Goal: Task Accomplishment & Management: Use online tool/utility

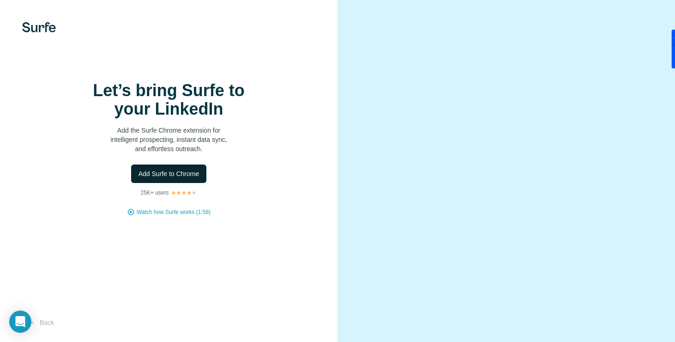
click at [156, 178] on span "Add Surfe to Chrome" at bounding box center [169, 173] width 61 height 9
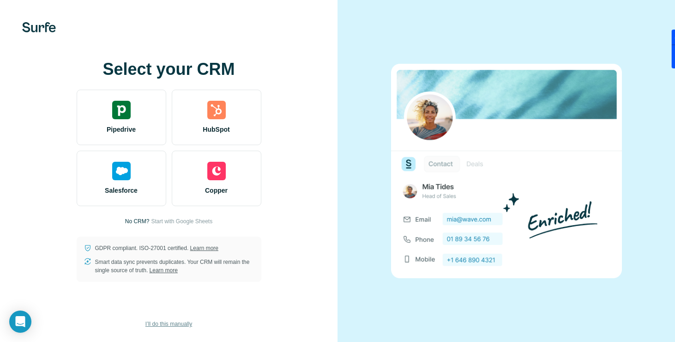
click at [171, 321] on span "I’ll do this manually" at bounding box center [168, 324] width 47 height 8
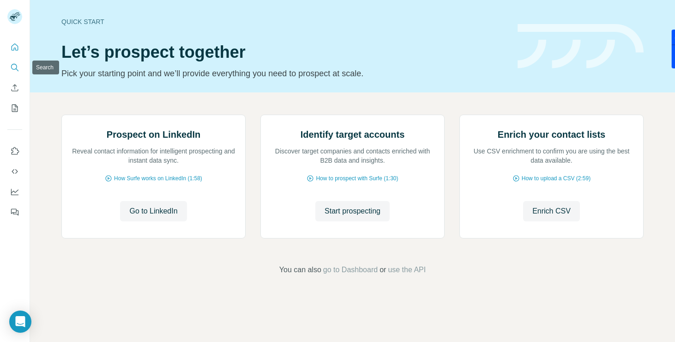
click at [13, 70] on icon "Search" at bounding box center [14, 67] width 9 height 9
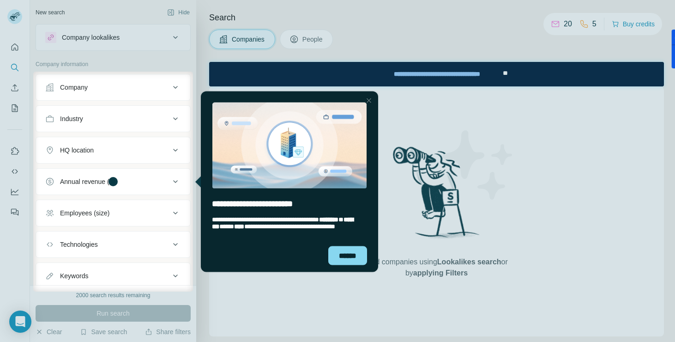
click at [310, 37] on div at bounding box center [337, 36] width 675 height 72
click at [13, 46] on div at bounding box center [337, 36] width 675 height 72
click at [18, 12] on div at bounding box center [337, 36] width 675 height 72
click at [12, 18] on div at bounding box center [337, 36] width 675 height 72
click at [348, 258] on div "******" at bounding box center [347, 255] width 39 height 19
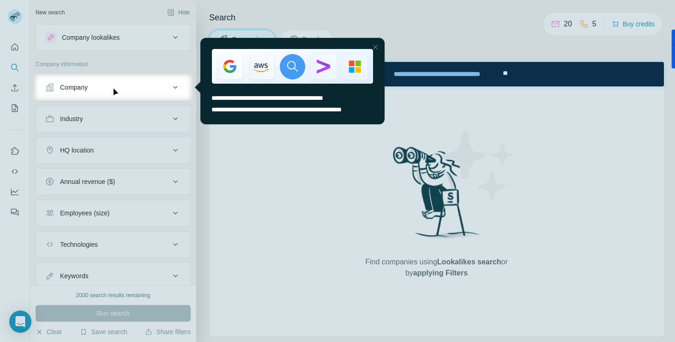
click at [377, 48] on div at bounding box center [375, 47] width 11 height 11
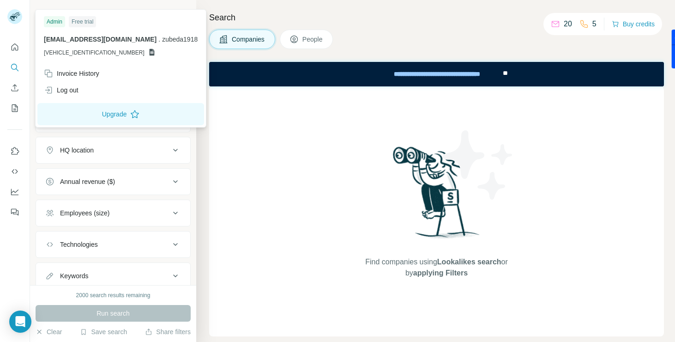
click at [14, 14] on rect at bounding box center [14, 16] width 15 height 15
click at [298, 14] on h4 "Search" at bounding box center [436, 17] width 455 height 13
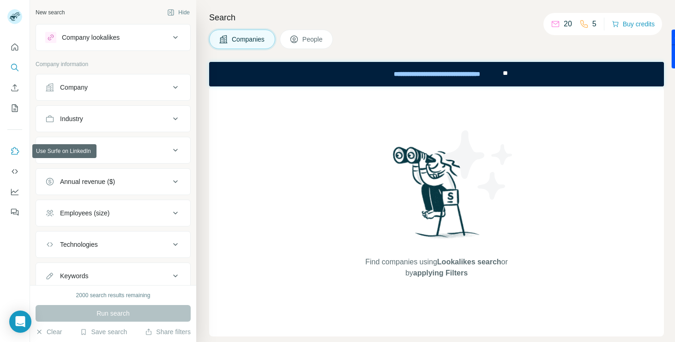
click at [12, 149] on icon "Use Surfe on LinkedIn" at bounding box center [16, 150] width 8 height 7
click at [16, 47] on icon "Quick start" at bounding box center [14, 46] width 9 height 9
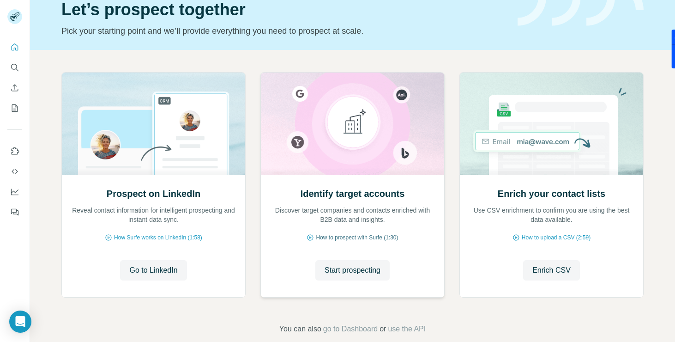
scroll to position [57, 0]
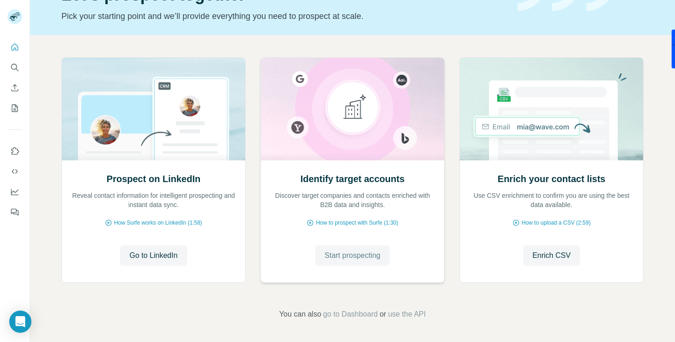
click at [370, 258] on span "Start prospecting" at bounding box center [353, 255] width 56 height 11
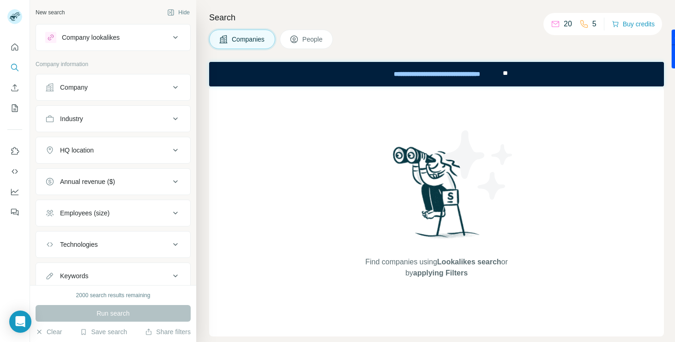
click at [592, 24] on p "5" at bounding box center [594, 23] width 4 height 11
click at [318, 38] on span "People" at bounding box center [312, 39] width 21 height 9
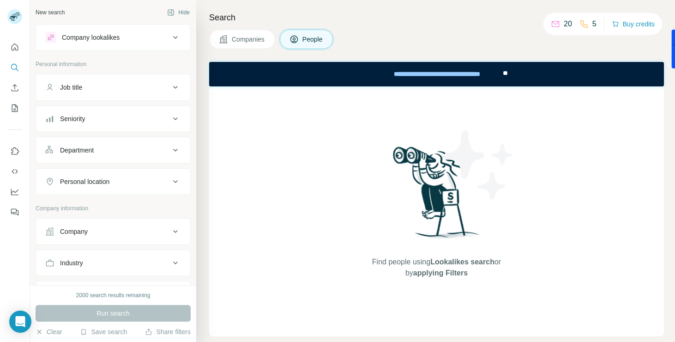
click at [117, 88] on div "Job title" at bounding box center [107, 87] width 125 height 9
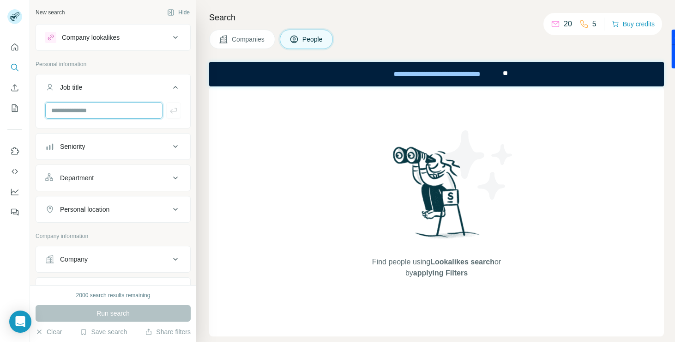
click at [101, 109] on input "text" at bounding box center [103, 110] width 117 height 17
paste input "**********"
type input "**********"
click at [102, 175] on div "Department" at bounding box center [107, 177] width 125 height 9
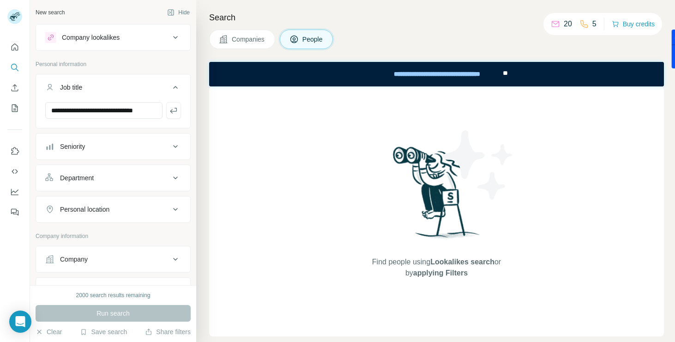
scroll to position [0, 0]
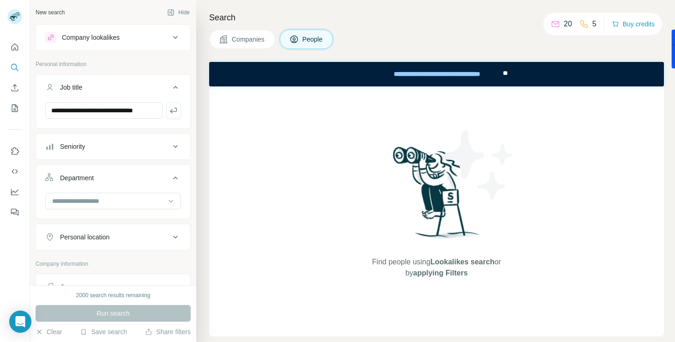
click at [107, 40] on div "Company lookalikes" at bounding box center [91, 37] width 58 height 9
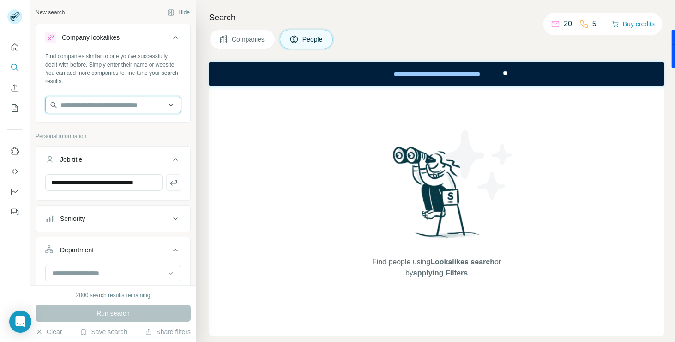
click at [109, 103] on input "text" at bounding box center [113, 105] width 136 height 17
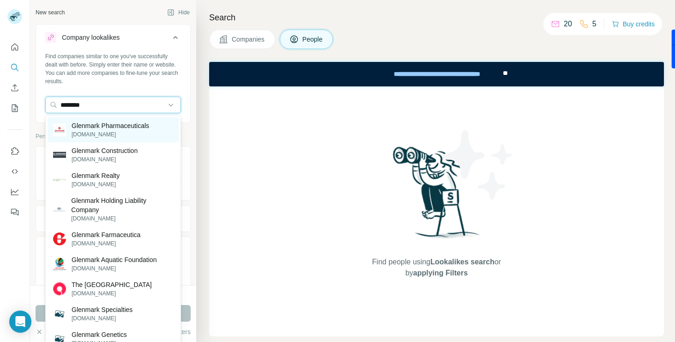
type input "********"
click at [118, 131] on p "glenmarkpharma.com" at bounding box center [111, 134] width 78 height 8
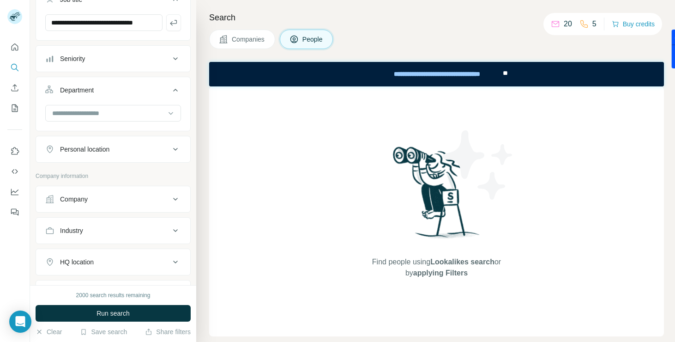
scroll to position [197, 0]
click at [105, 150] on div "Personal location" at bounding box center [84, 148] width 49 height 9
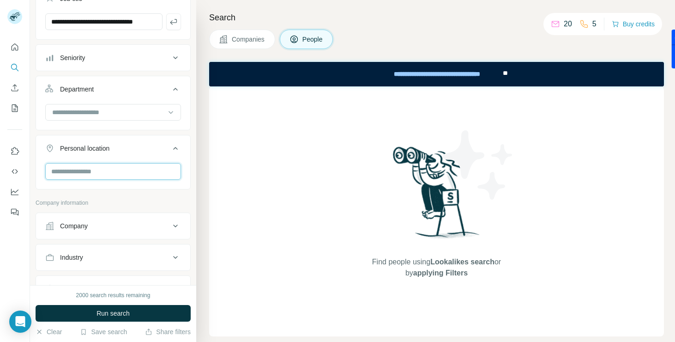
click at [100, 176] on input "text" at bounding box center [113, 171] width 136 height 17
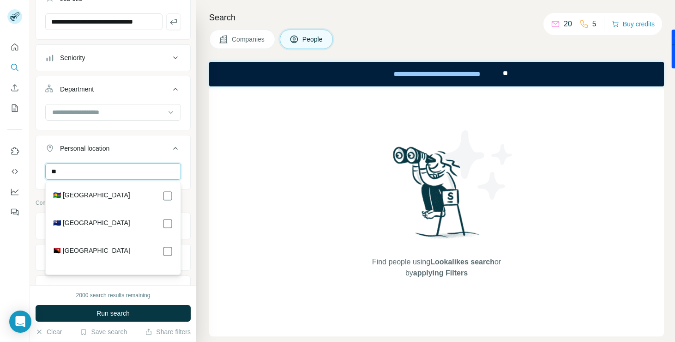
type input "*"
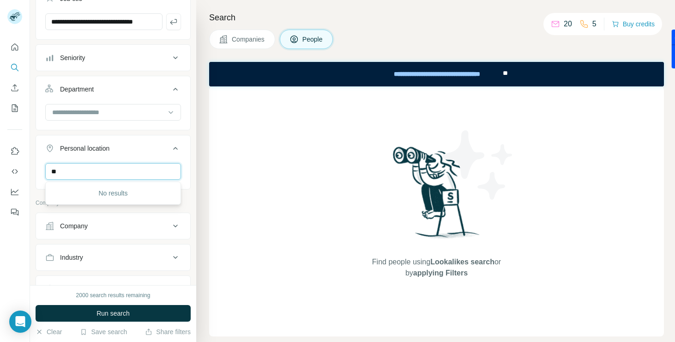
type input "*"
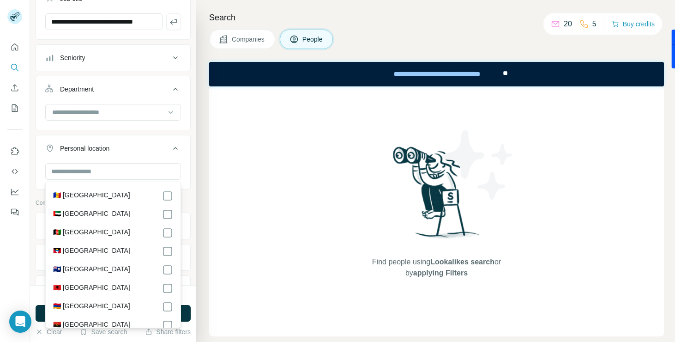
click at [286, 214] on div "Find people using Lookalikes search or by applying Filters" at bounding box center [436, 211] width 455 height 250
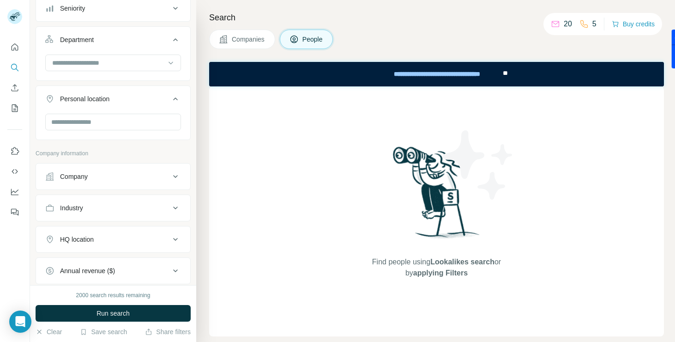
scroll to position [261, 0]
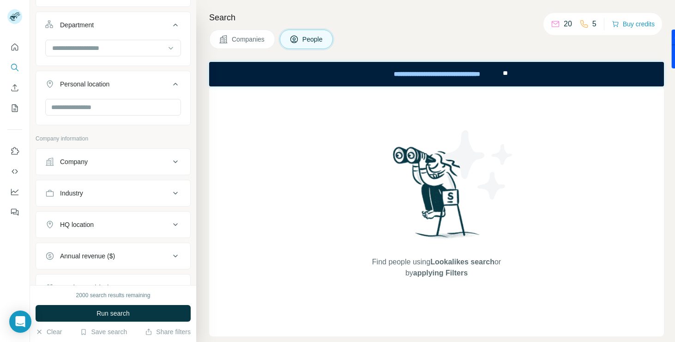
click at [114, 168] on button "Company" at bounding box center [113, 162] width 154 height 22
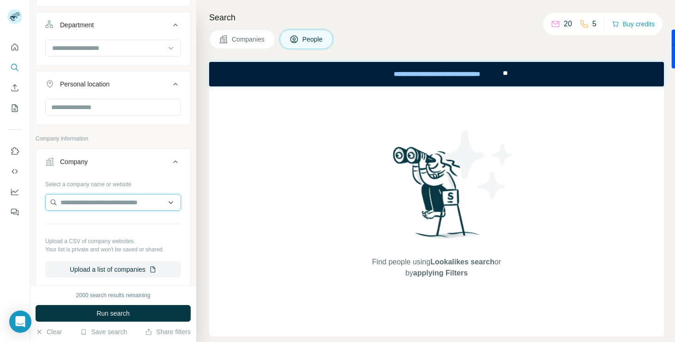
click at [111, 203] on input "text" at bounding box center [113, 202] width 136 height 17
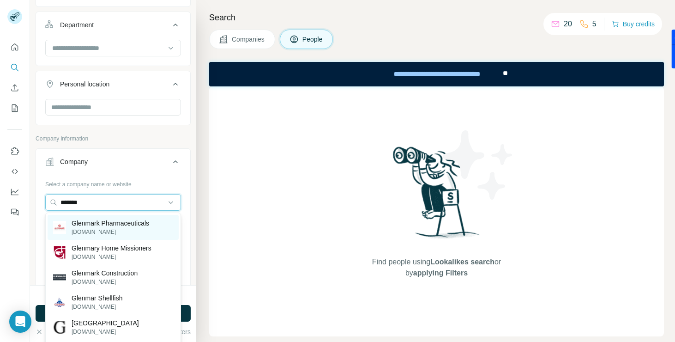
type input "*******"
click at [111, 232] on p "glenmarkpharma.com" at bounding box center [111, 232] width 78 height 8
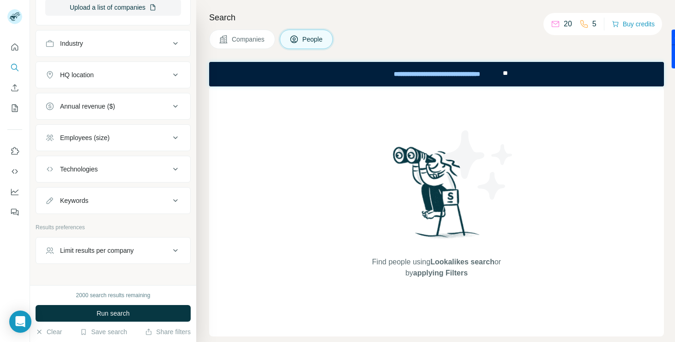
scroll to position [593, 0]
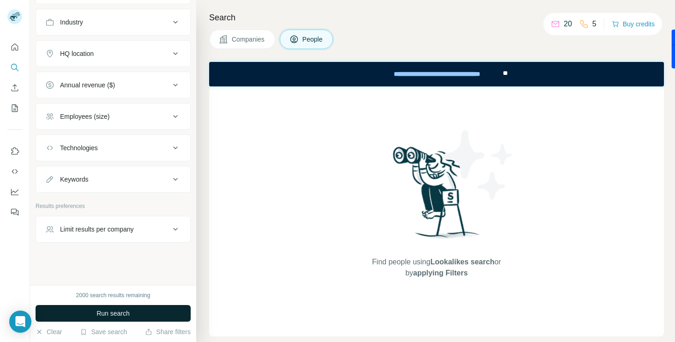
click at [120, 311] on span "Run search" at bounding box center [113, 312] width 33 height 9
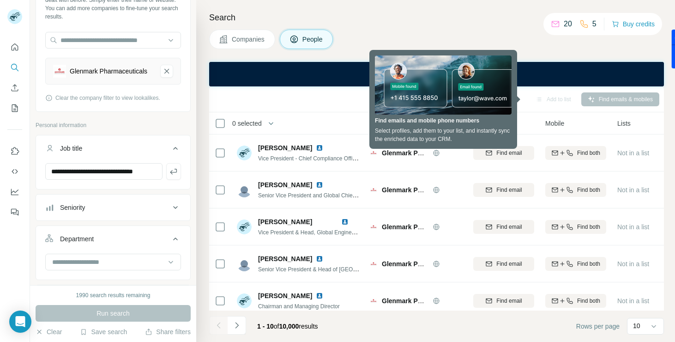
scroll to position [0, 0]
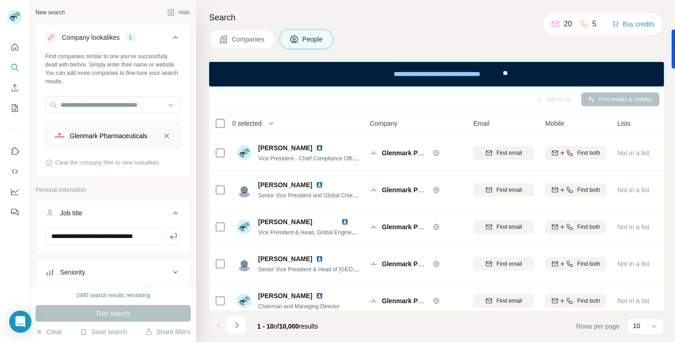
click at [166, 137] on icon "Glenmark Pharmaceuticals-remove-button" at bounding box center [166, 135] width 5 height 5
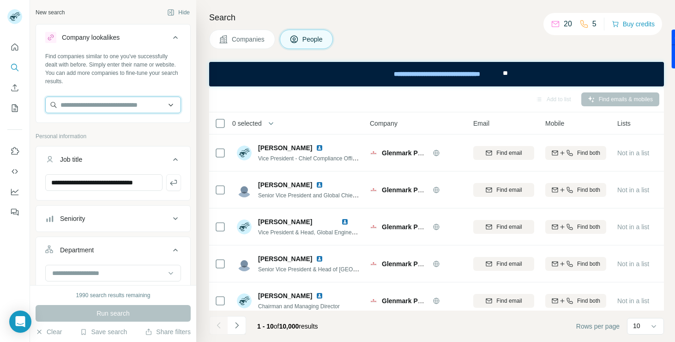
click at [129, 111] on input "text" at bounding box center [113, 105] width 136 height 17
type input "**********"
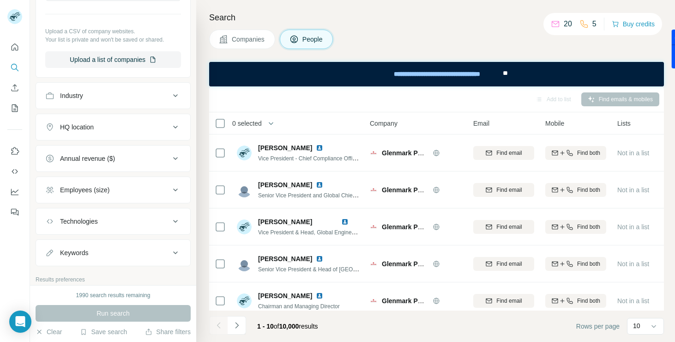
scroll to position [440, 0]
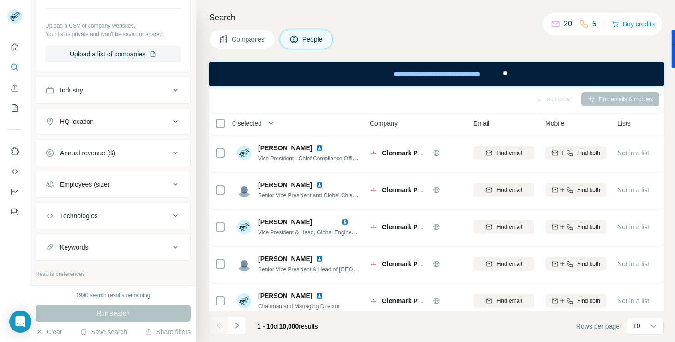
click at [111, 250] on div "Keywords" at bounding box center [107, 246] width 125 height 9
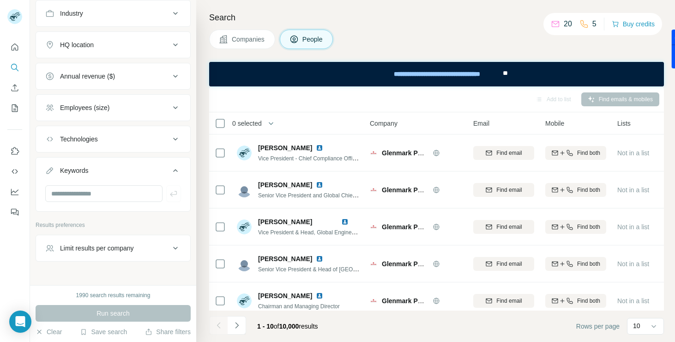
scroll to position [536, 0]
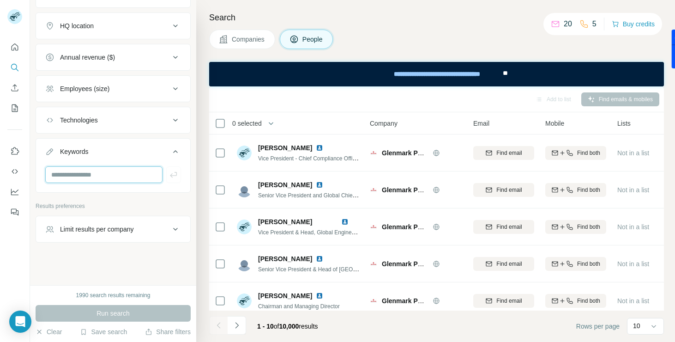
click at [91, 173] on input "text" at bounding box center [103, 174] width 117 height 17
click at [111, 173] on input "text" at bounding box center [103, 174] width 117 height 17
paste input "**********"
type input "**********"
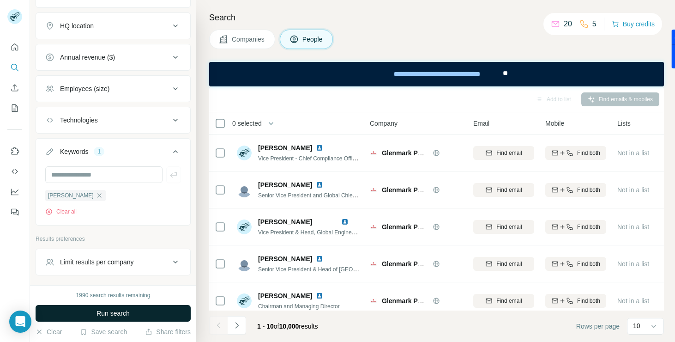
click at [125, 317] on span "Run search" at bounding box center [113, 312] width 33 height 9
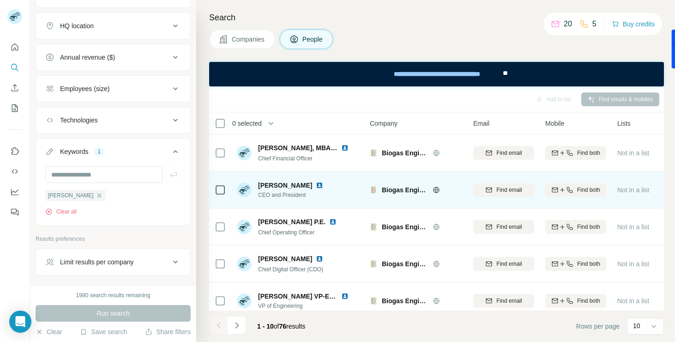
click at [316, 184] on img at bounding box center [319, 184] width 7 height 7
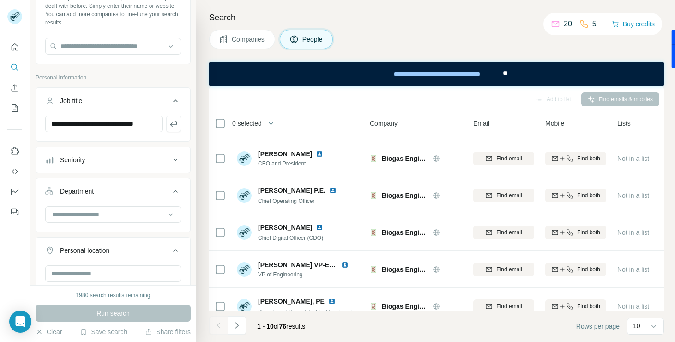
scroll to position [65, 0]
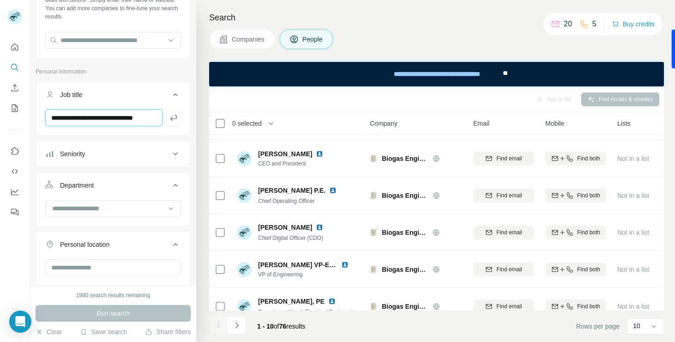
click at [138, 117] on input "**********" at bounding box center [103, 117] width 117 height 17
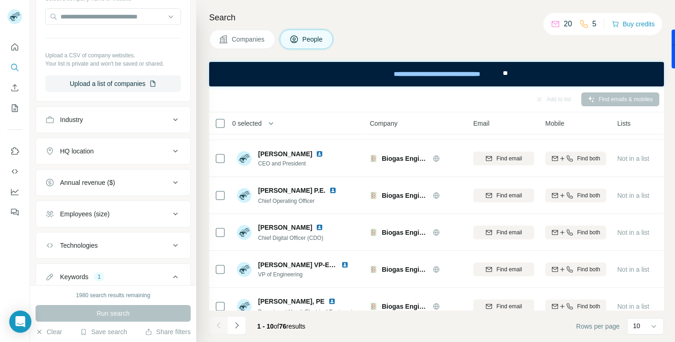
scroll to position [409, 0]
click at [122, 122] on div "Industry" at bounding box center [107, 121] width 125 height 9
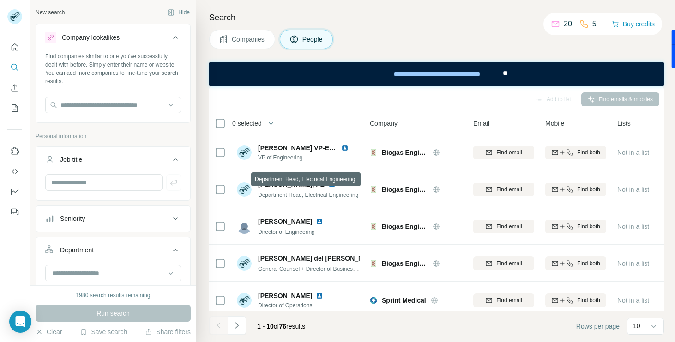
scroll to position [193, 0]
